Goal: Information Seeking & Learning: Check status

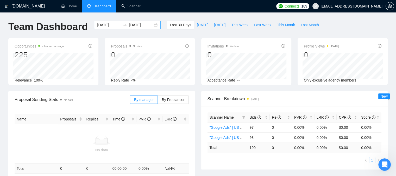
click at [105, 28] on div "[DATE] [DATE]" at bounding box center [127, 25] width 67 height 8
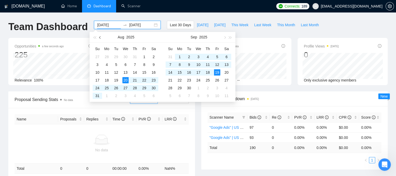
click at [101, 39] on button "button" at bounding box center [100, 37] width 6 height 10
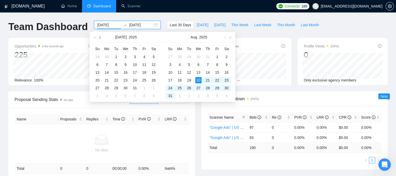
click at [101, 39] on button "button" at bounding box center [100, 37] width 6 height 10
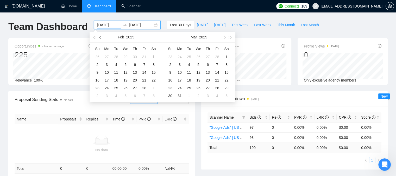
click at [101, 39] on button "button" at bounding box center [100, 37] width 6 height 10
type input "[DATE]"
click at [125, 56] on div "1" at bounding box center [125, 57] width 6 height 6
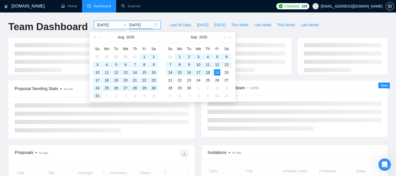
click at [160, 15] on div "[DOMAIN_NAME] Home Dashboard Scanner Connects: 189 [EMAIL_ADDRESS][DOMAIN_NAME]…" at bounding box center [198, 137] width 396 height 275
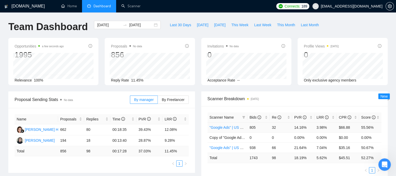
click at [225, 129] on link ""Google Ads" | US & WW | Expert" at bounding box center [236, 128] width 54 height 4
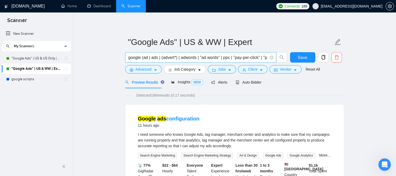
click at [162, 61] on span "google (ad | ads | (advert*) | adwords | "ad words" | ppc | "pay-per-click" | "…" at bounding box center [200, 57] width 151 height 10
click at [249, 69] on span "Client" at bounding box center [252, 70] width 9 height 6
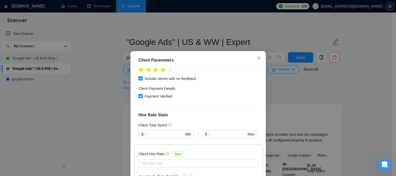
scroll to position [108, 0]
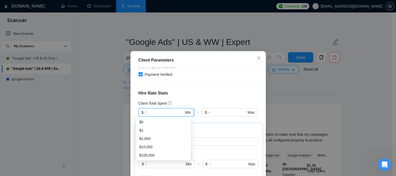
click at [156, 110] on input "text" at bounding box center [163, 113] width 39 height 6
click at [185, 92] on h4 "Hire Rate Stats" at bounding box center [197, 93] width 119 height 6
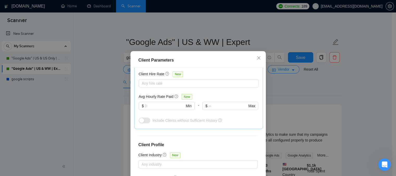
scroll to position [164, 0]
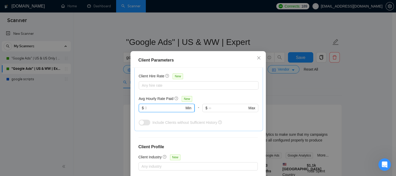
click at [153, 106] on input "text" at bounding box center [165, 108] width 40 height 6
click at [257, 58] on icon "close" at bounding box center [258, 58] width 4 height 4
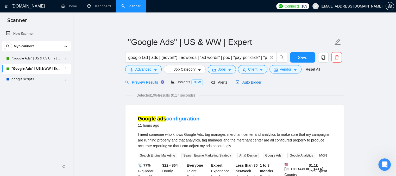
click at [249, 84] on span "Auto Bidder" at bounding box center [248, 82] width 26 height 4
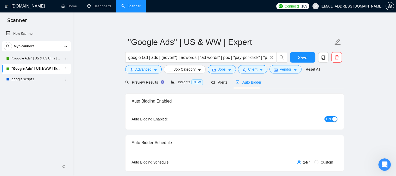
checkbox input "true"
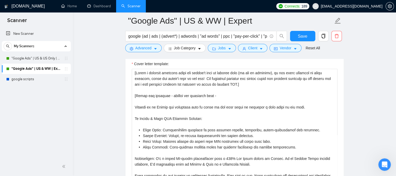
scroll to position [587, 0]
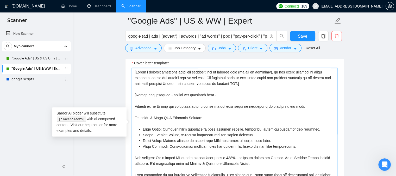
drag, startPoint x: 134, startPoint y: 72, endPoint x: 261, endPoint y: 86, distance: 127.7
click at [261, 86] on textarea "Cover letter template:" at bounding box center [235, 126] width 206 height 117
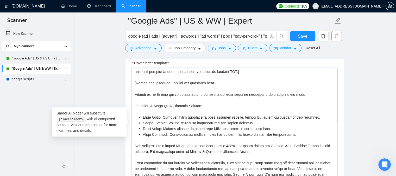
scroll to position [17, 0]
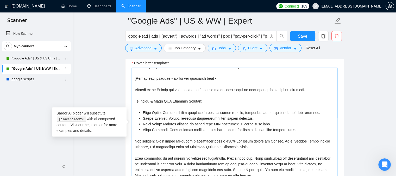
click at [134, 101] on textarea "Cover letter template:" at bounding box center [235, 126] width 206 height 117
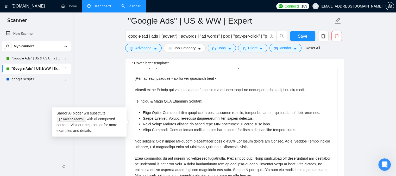
click at [99, 8] on link "Dashboard" at bounding box center [99, 6] width 24 height 4
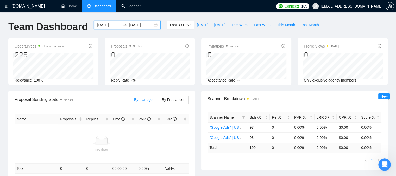
click at [106, 25] on input "[DATE]" at bounding box center [109, 25] width 24 height 6
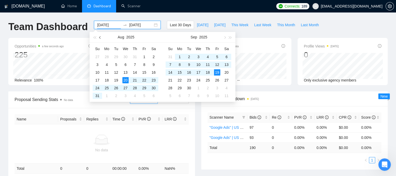
click at [100, 37] on span "button" at bounding box center [100, 37] width 3 height 3
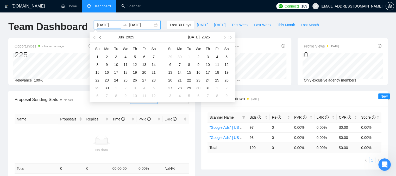
click at [100, 37] on span "button" at bounding box center [100, 37] width 3 height 3
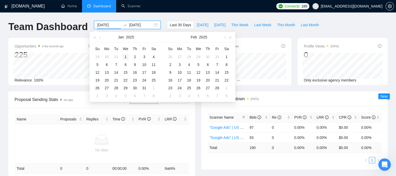
type input "[DATE]"
click at [127, 57] on div "1" at bounding box center [125, 57] width 6 height 6
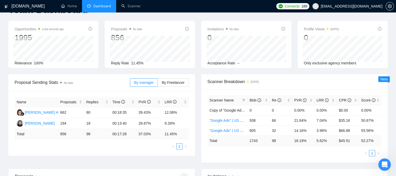
scroll to position [17, 0]
click at [362, 9] on span "[EMAIL_ADDRESS][DOMAIN_NAME]" at bounding box center [347, 6] width 76 height 17
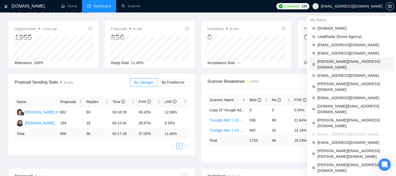
click at [332, 63] on span "[PERSON_NAME][EMAIL_ADDRESS][DOMAIN_NAME]" at bounding box center [353, 64] width 73 height 11
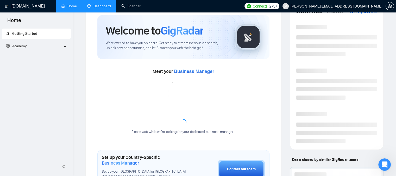
scroll to position [90, 0]
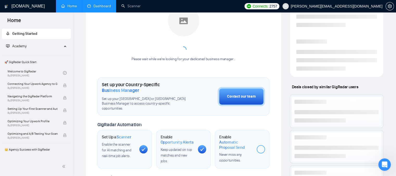
click at [92, 7] on link "Dashboard" at bounding box center [99, 6] width 24 height 4
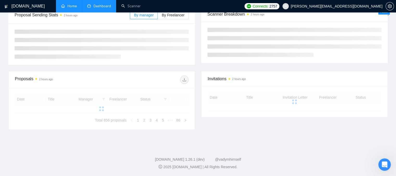
type input "[DATE]"
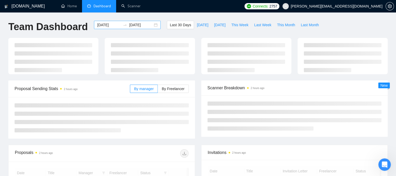
click at [111, 23] on input "[DATE]" at bounding box center [109, 25] width 24 height 6
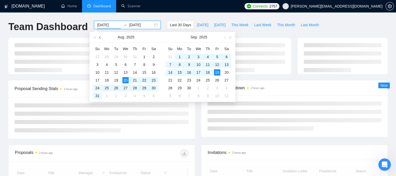
click at [100, 36] on button "button" at bounding box center [100, 37] width 6 height 10
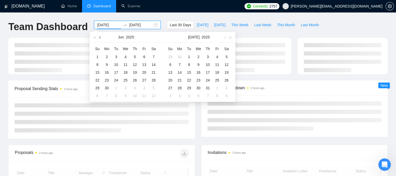
click at [100, 36] on button "button" at bounding box center [100, 37] width 6 height 10
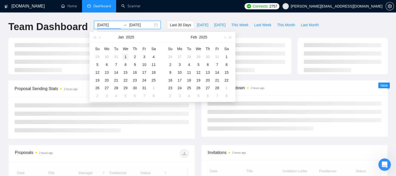
type input "[DATE]"
click at [124, 56] on div "1" at bounding box center [125, 57] width 6 height 6
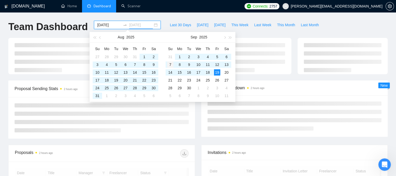
type input "[DATE]"
click at [332, 25] on div "Team Dashboard [DATE] [DATE] Last 30 Days [DATE] [DATE] This Week Last Week Thi…" at bounding box center [197, 29] width 385 height 17
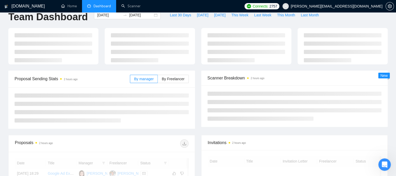
scroll to position [26, 0]
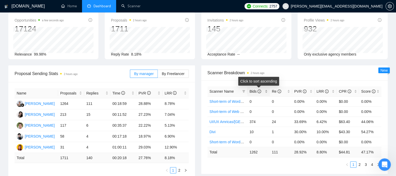
click at [265, 90] on div "Bids" at bounding box center [258, 92] width 18 height 6
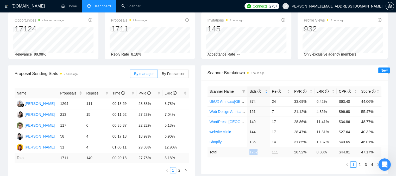
drag, startPoint x: 249, startPoint y: 154, endPoint x: 259, endPoint y: 154, distance: 9.6
click at [259, 154] on td "1262" at bounding box center [258, 152] width 22 height 10
drag, startPoint x: 271, startPoint y: 153, endPoint x: 279, endPoint y: 153, distance: 7.8
click at [279, 153] on td "111" at bounding box center [280, 152] width 22 height 10
drag, startPoint x: 315, startPoint y: 153, endPoint x: 331, endPoint y: 153, distance: 16.1
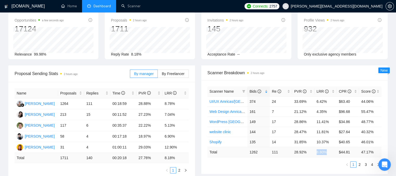
click at [331, 153] on td "8.80 %" at bounding box center [325, 152] width 22 height 10
click at [334, 92] on div "LRR" at bounding box center [325, 92] width 18 height 6
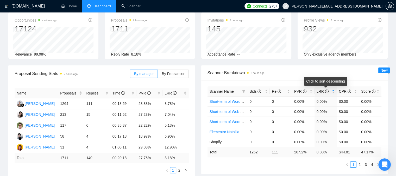
click at [334, 92] on div "LRR" at bounding box center [325, 92] width 18 height 6
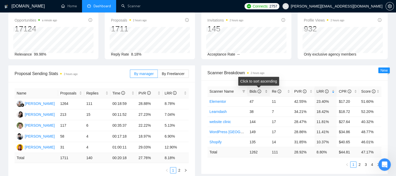
click at [265, 93] on div "Bids" at bounding box center [258, 92] width 18 height 6
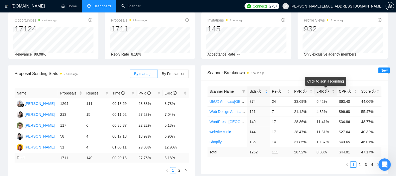
click at [334, 92] on div "LRR" at bounding box center [325, 92] width 18 height 6
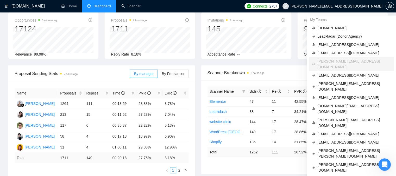
click at [345, 10] on span "[PERSON_NAME][EMAIL_ADDRESS][DOMAIN_NAME]" at bounding box center [332, 6] width 106 height 17
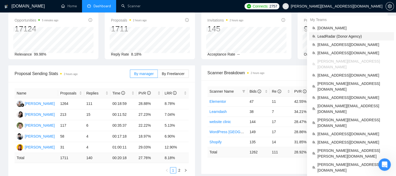
click at [335, 37] on span "LeadRadar (Donor Agency)" at bounding box center [353, 37] width 73 height 6
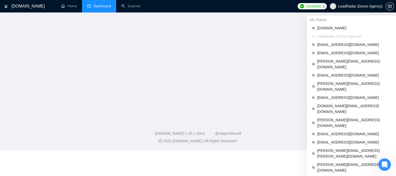
scroll to position [99, 0]
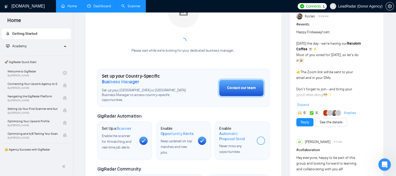
click at [132, 5] on link "Scanner" at bounding box center [130, 6] width 19 height 4
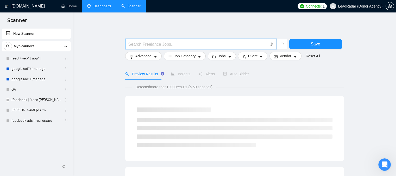
click at [140, 43] on input "text" at bounding box center [197, 44] width 139 height 7
type input "CMO"
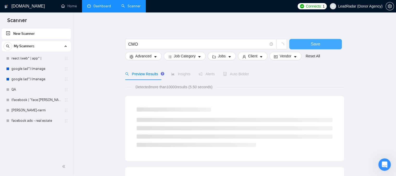
click at [295, 46] on button "Save" at bounding box center [315, 44] width 53 height 10
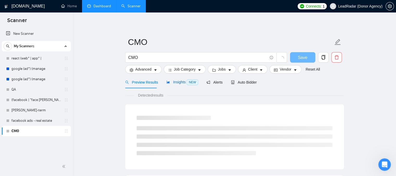
click at [176, 79] on div "Insights NEW" at bounding box center [182, 82] width 32 height 6
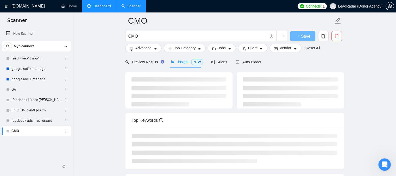
scroll to position [25, 0]
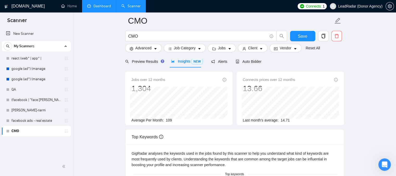
click at [168, 121] on span "109" at bounding box center [169, 120] width 6 height 4
click at [100, 4] on link "Dashboard" at bounding box center [99, 6] width 24 height 4
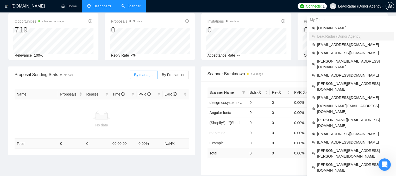
click at [349, 9] on span "LeadRadar (Donor Agency)" at bounding box center [355, 6] width 59 height 17
click at [328, 62] on span "[PERSON_NAME][EMAIL_ADDRESS][DOMAIN_NAME]" at bounding box center [354, 64] width 74 height 11
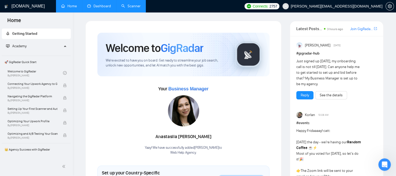
click at [101, 8] on link "Dashboard" at bounding box center [99, 6] width 24 height 4
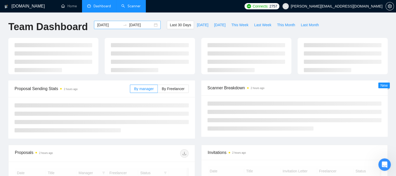
click at [105, 27] on input "[DATE]" at bounding box center [109, 25] width 24 height 6
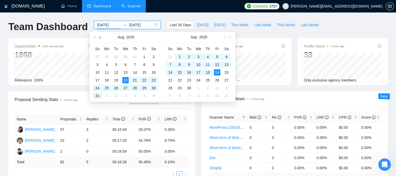
click at [98, 39] on button "button" at bounding box center [100, 37] width 6 height 10
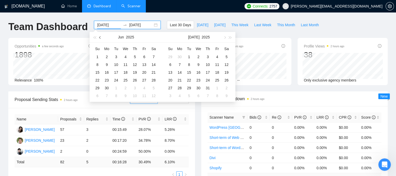
click at [98, 39] on button "button" at bounding box center [100, 37] width 6 height 10
type input "[DATE]"
click at [153, 56] on div "1" at bounding box center [153, 57] width 6 height 6
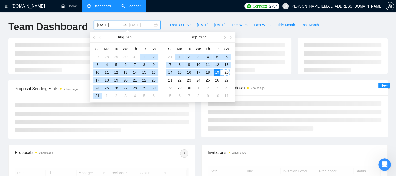
type input "[DATE]"
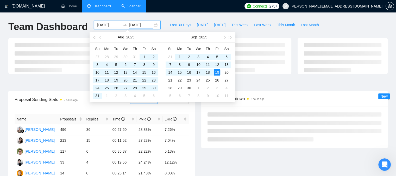
click at [196, 120] on div "Proposal Sending Stats 2 hours ago By manager By Freelancer Name Proposals Repl…" at bounding box center [101, 149] width 193 height 114
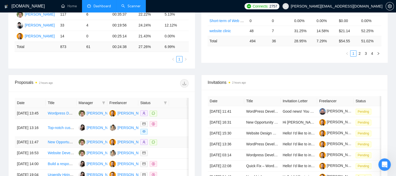
scroll to position [174, 0]
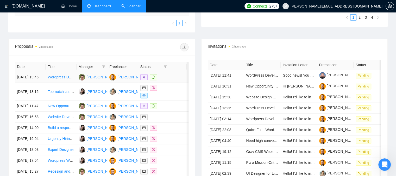
click at [168, 82] on td at bounding box center [153, 77] width 31 height 11
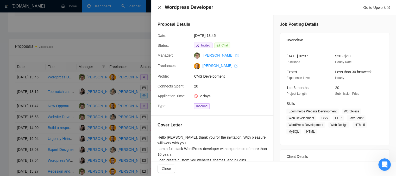
click at [159, 7] on icon "close" at bounding box center [159, 7] width 4 height 4
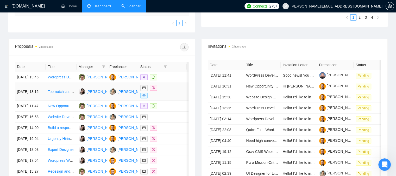
click at [163, 97] on div at bounding box center [153, 92] width 27 height 14
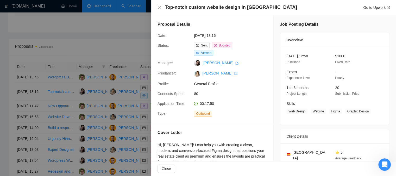
click at [203, 104] on span "00:17:50" at bounding box center [207, 104] width 14 height 4
click at [160, 9] on icon "close" at bounding box center [159, 7] width 4 height 4
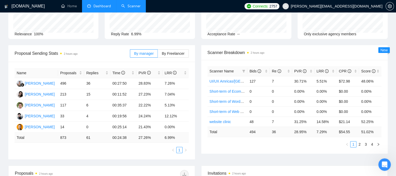
scroll to position [52, 0]
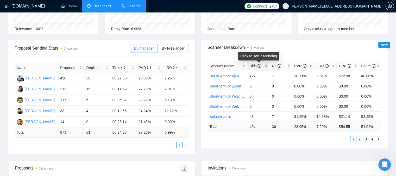
click at [267, 67] on div "Bids" at bounding box center [258, 66] width 18 height 6
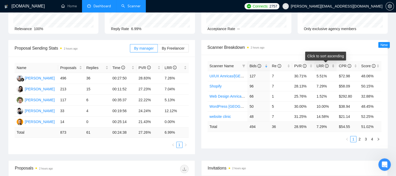
click at [333, 67] on div "LRR" at bounding box center [325, 66] width 18 height 6
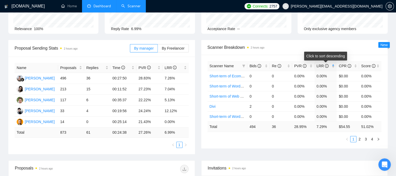
click at [333, 67] on div "LRR" at bounding box center [325, 66] width 18 height 6
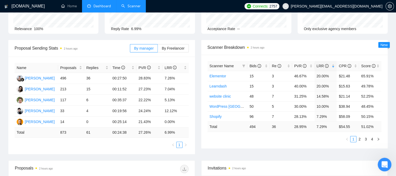
click at [384, 160] on div "Open Intercom Messenger" at bounding box center [383, 164] width 17 height 17
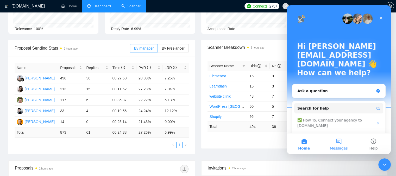
click at [343, 145] on button "Messages" at bounding box center [338, 144] width 35 height 21
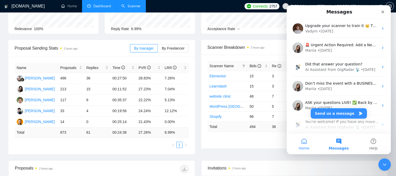
click at [307, 143] on button "Home" at bounding box center [303, 144] width 35 height 21
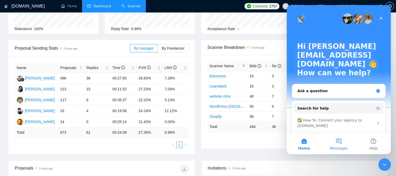
click at [335, 142] on button "Messages" at bounding box center [338, 144] width 35 height 21
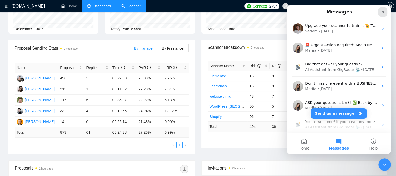
click at [384, 12] on icon "Close" at bounding box center [382, 12] width 4 height 4
